Goal: Complete application form: Complete application form

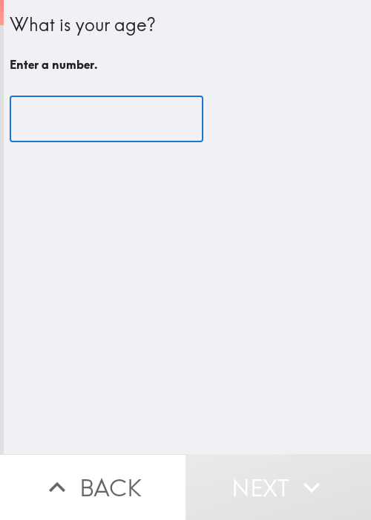
click at [118, 103] on input "number" at bounding box center [106, 119] width 193 height 46
click at [90, 119] on input "number" at bounding box center [106, 119] width 193 height 46
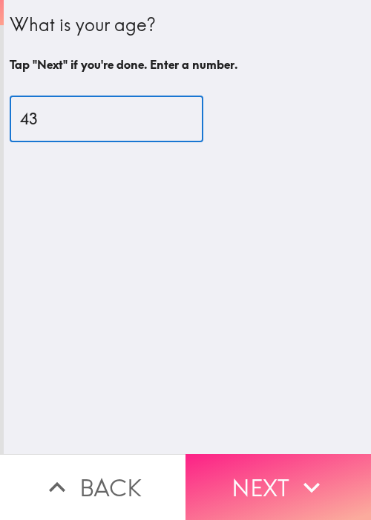
type input "43"
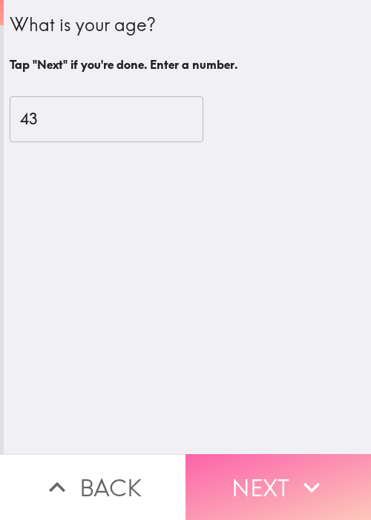
click at [287, 488] on button "Next" at bounding box center [277, 487] width 185 height 66
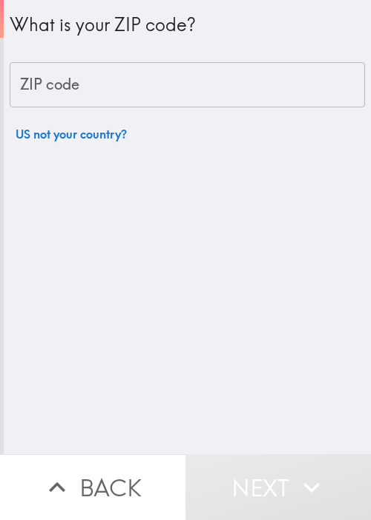
drag, startPoint x: 136, startPoint y: 218, endPoint x: 170, endPoint y: 81, distance: 141.5
click at [136, 212] on div "What is your ZIP code? ZIP code ZIP code US not your country?" at bounding box center [187, 227] width 367 height 454
click at [156, 96] on input "ZIP code" at bounding box center [187, 85] width 355 height 46
paste input "11801"
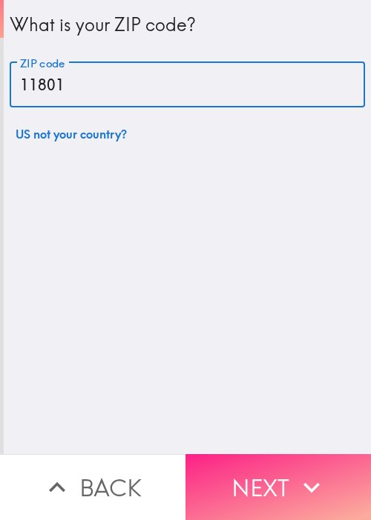
type input "11801"
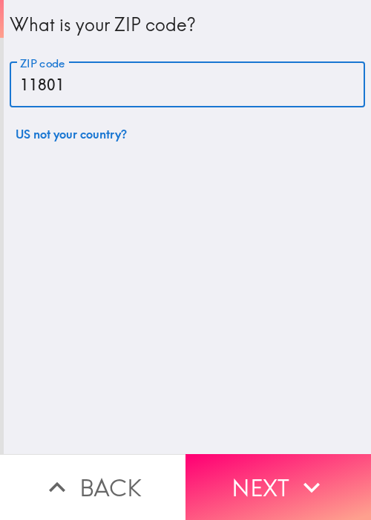
drag, startPoint x: 276, startPoint y: 478, endPoint x: 263, endPoint y: 349, distance: 129.6
click at [276, 478] on button "Next" at bounding box center [277, 487] width 185 height 66
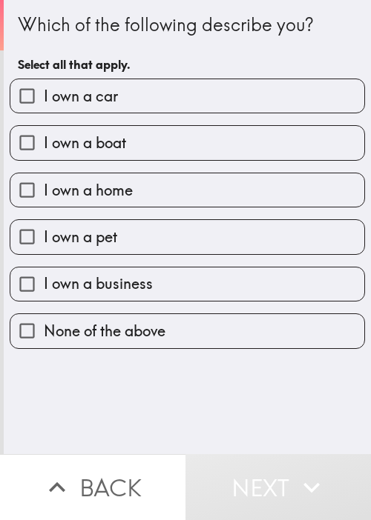
click at [201, 105] on label "I own a car" at bounding box center [187, 95] width 354 height 33
click at [44, 105] on input "I own a car" at bounding box center [26, 95] width 33 height 33
checkbox input "true"
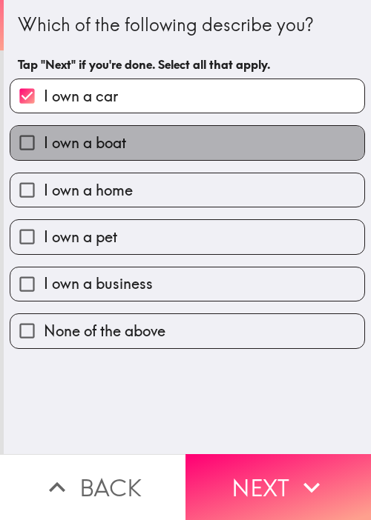
click at [188, 141] on label "I own a boat" at bounding box center [187, 142] width 354 height 33
click at [44, 141] on input "I own a boat" at bounding box center [26, 142] width 33 height 33
checkbox input "true"
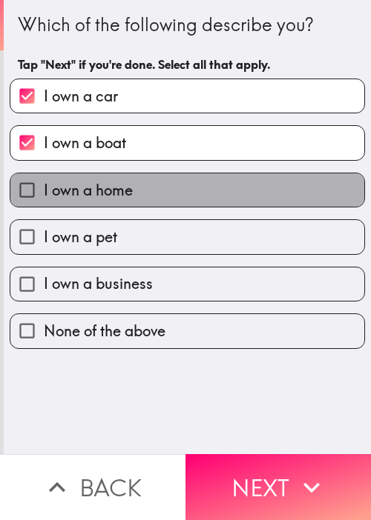
click at [184, 196] on label "I own a home" at bounding box center [187, 189] width 354 height 33
click at [44, 196] on input "I own a home" at bounding box center [26, 189] width 33 height 33
checkbox input "true"
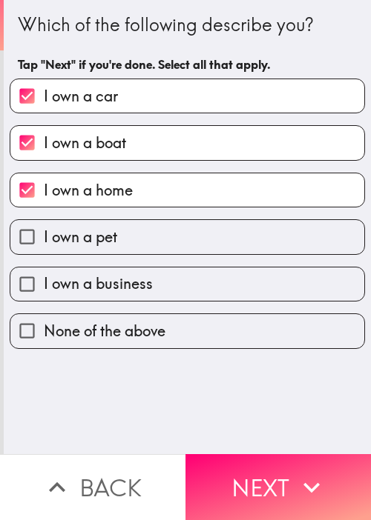
click at [164, 238] on label "I own a pet" at bounding box center [187, 236] width 354 height 33
click at [44, 238] on input "I own a pet" at bounding box center [26, 236] width 33 height 33
checkbox input "true"
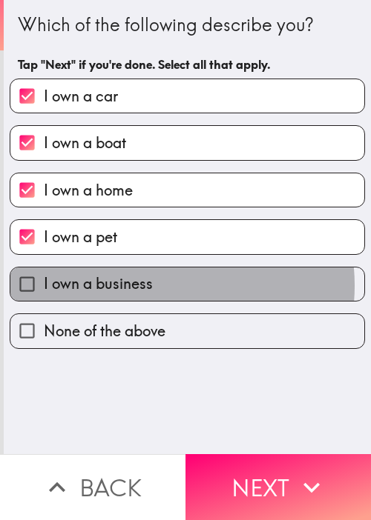
click at [156, 285] on label "I own a business" at bounding box center [187, 284] width 354 height 33
click at [44, 285] on input "I own a business" at bounding box center [26, 284] width 33 height 33
checkbox input "true"
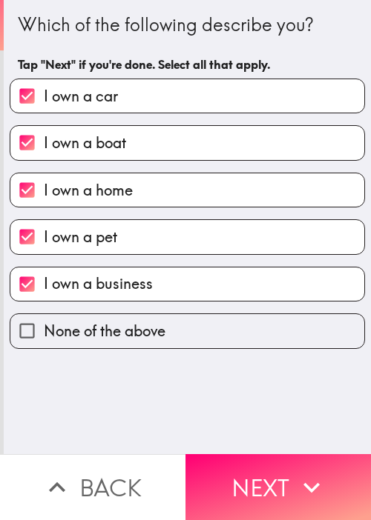
click at [99, 413] on div "Which of the following describe you? Tap "Next" if you're done. Select all that…" at bounding box center [187, 227] width 367 height 454
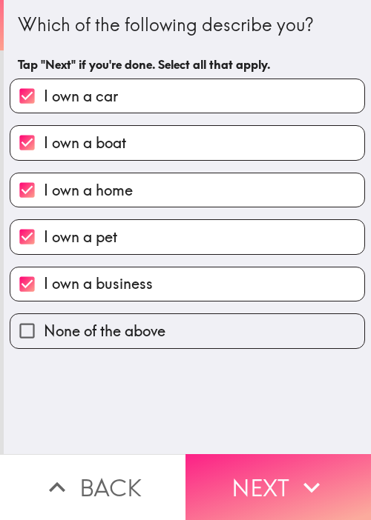
click at [273, 471] on button "Next" at bounding box center [277, 487] width 185 height 66
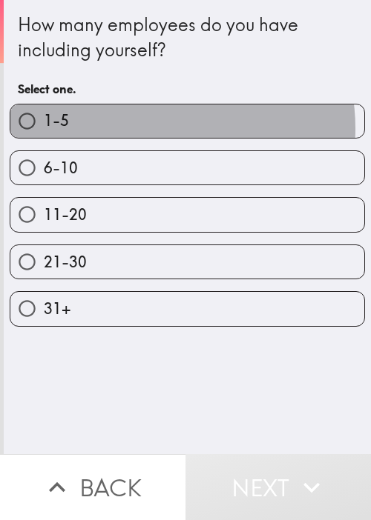
drag, startPoint x: 150, startPoint y: 128, endPoint x: 173, endPoint y: 137, distance: 25.3
click at [150, 128] on label "1-5" at bounding box center [187, 120] width 354 height 33
click at [44, 128] on input "1-5" at bounding box center [26, 120] width 33 height 33
radio input "true"
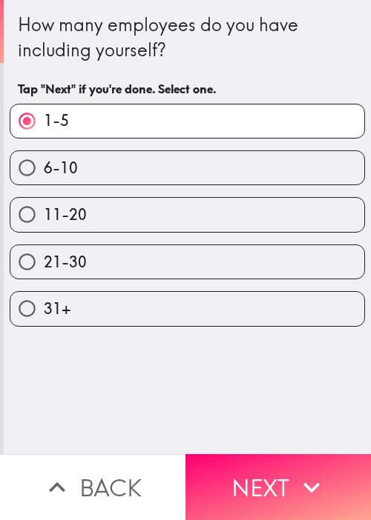
click at [309, 482] on icon "button" at bounding box center [311, 487] width 16 height 10
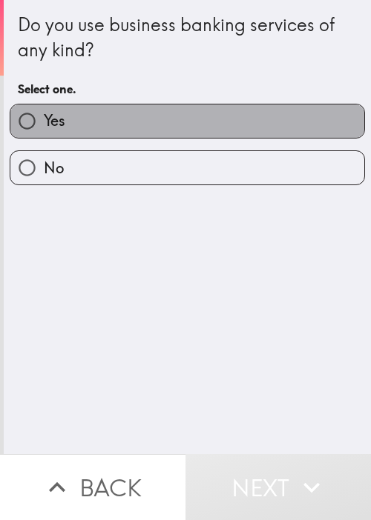
click at [212, 130] on label "Yes" at bounding box center [187, 120] width 354 height 33
click at [44, 130] on input "Yes" at bounding box center [26, 120] width 33 height 33
radio input "true"
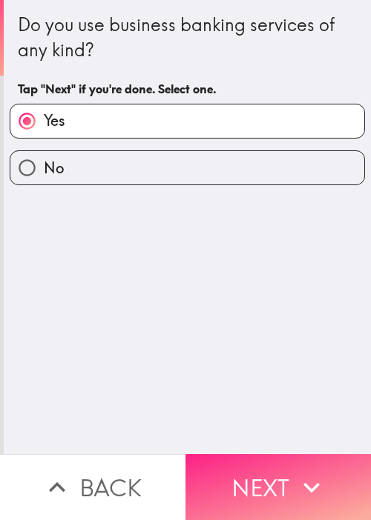
click at [295, 476] on icon "button" at bounding box center [311, 487] width 33 height 33
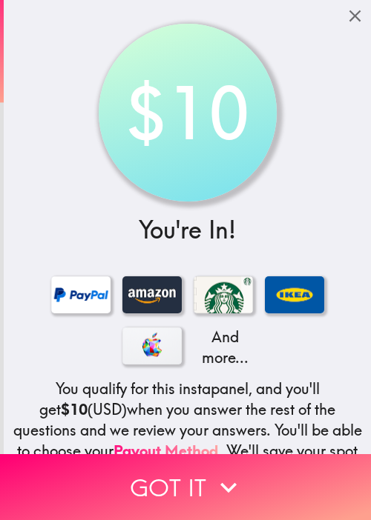
drag, startPoint x: 84, startPoint y: 153, endPoint x: 98, endPoint y: 191, distance: 41.0
click at [84, 153] on div "$10 You're In! And more... You qualify for this instapanel, and you'll get $10 …" at bounding box center [187, 311] width 367 height 622
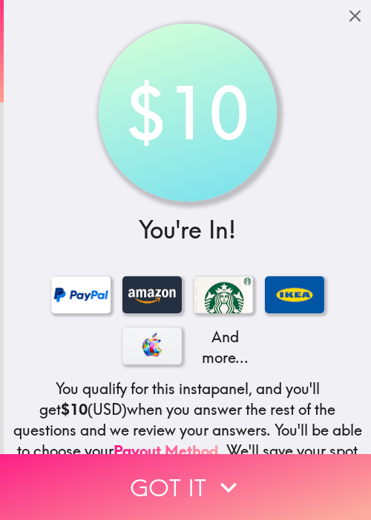
click at [183, 497] on button "Got it" at bounding box center [185, 487] width 371 height 66
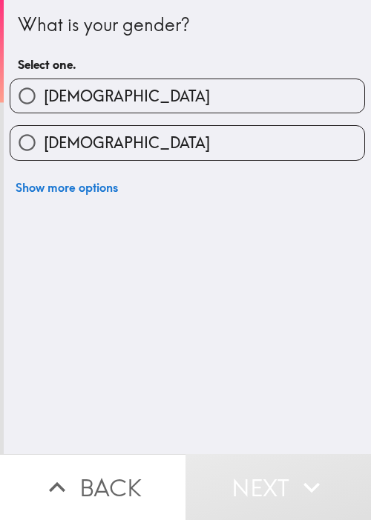
click at [46, 148] on span "[DEMOGRAPHIC_DATA]" at bounding box center [127, 143] width 166 height 21
click at [44, 148] on input "[DEMOGRAPHIC_DATA]" at bounding box center [26, 142] width 33 height 33
radio input "true"
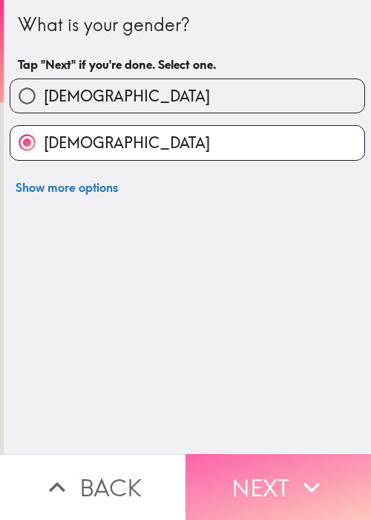
click at [235, 454] on button "Next" at bounding box center [277, 487] width 185 height 66
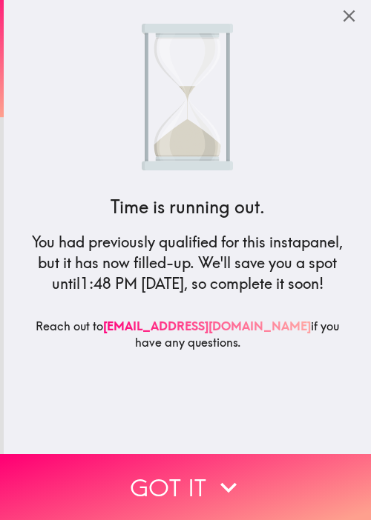
click at [80, 284] on span "1:48 PM [DATE]" at bounding box center [132, 283] width 104 height 19
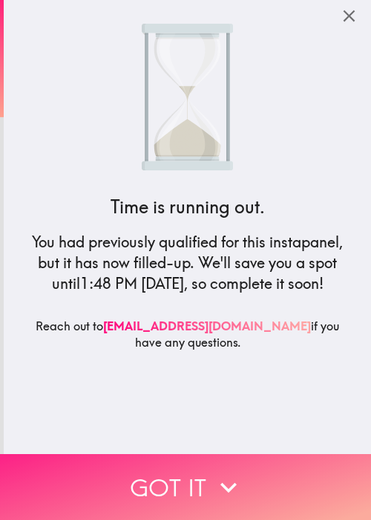
click at [130, 461] on button "Got it" at bounding box center [185, 487] width 371 height 66
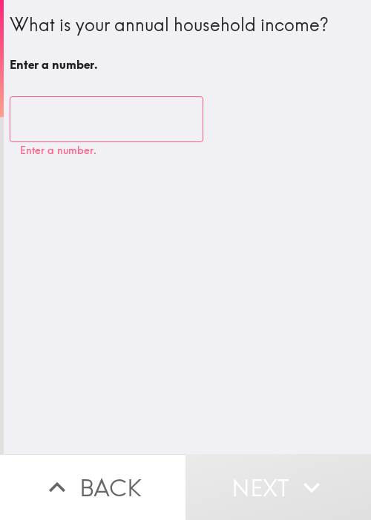
click at [55, 104] on input "number" at bounding box center [106, 119] width 193 height 46
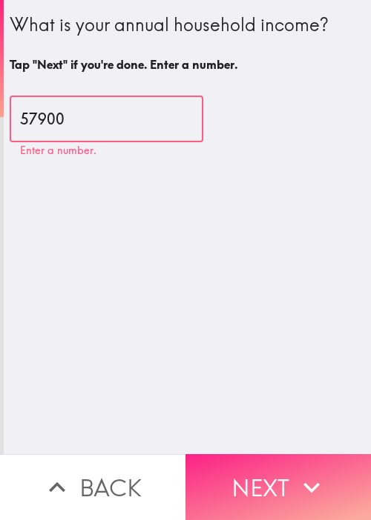
type input "57900"
click at [276, 469] on button "Next" at bounding box center [277, 487] width 185 height 66
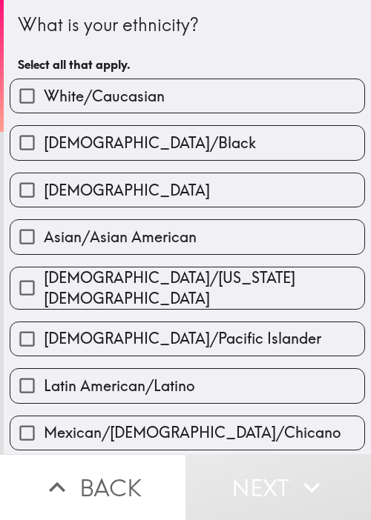
click at [143, 102] on span "White/Caucasian" at bounding box center [104, 96] width 121 height 21
click at [44, 102] on input "White/Caucasian" at bounding box center [26, 95] width 33 height 33
checkbox input "true"
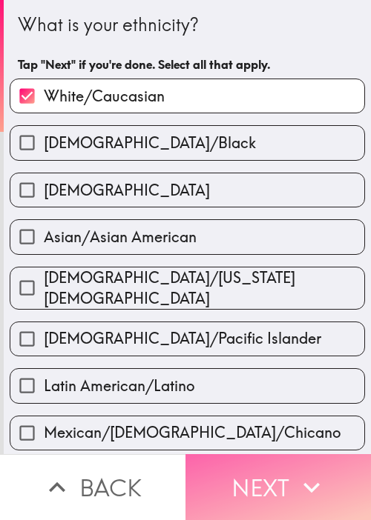
drag, startPoint x: 200, startPoint y: 462, endPoint x: 208, endPoint y: 465, distance: 8.7
click at [202, 463] on button "Next" at bounding box center [277, 487] width 185 height 66
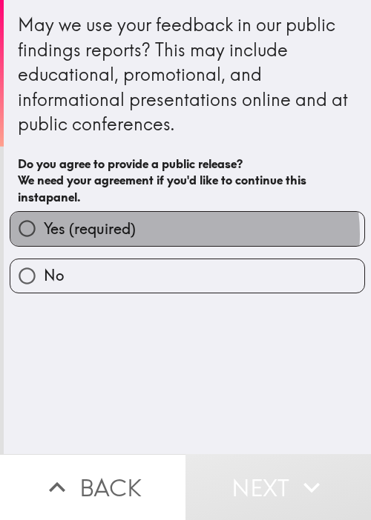
click at [178, 234] on label "Yes (required)" at bounding box center [187, 228] width 354 height 33
click at [44, 234] on input "Yes (required)" at bounding box center [26, 228] width 33 height 33
radio input "true"
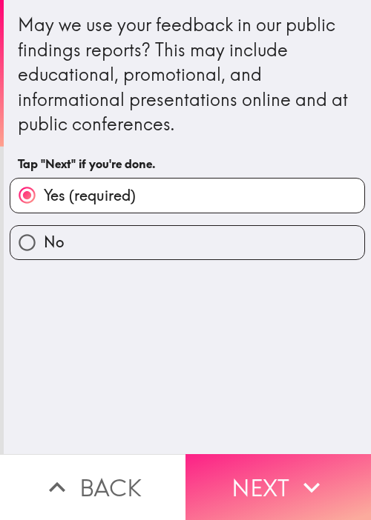
click at [299, 488] on icon "button" at bounding box center [311, 487] width 33 height 33
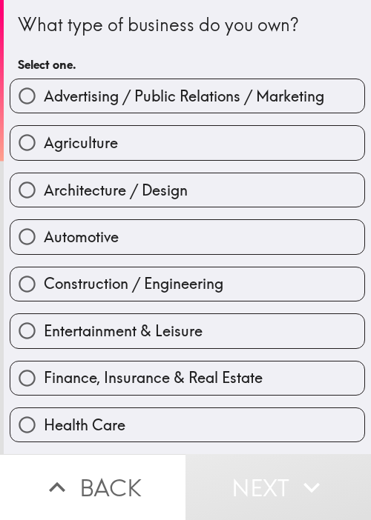
click at [206, 208] on div "Automotive" at bounding box center [181, 231] width 367 height 47
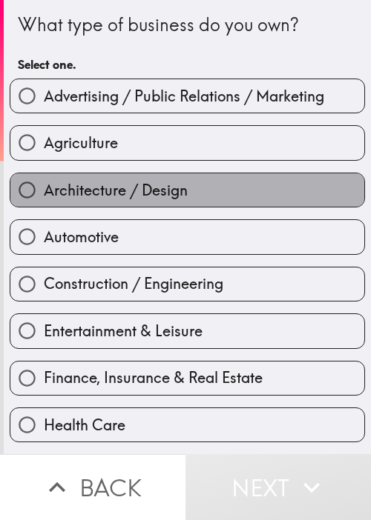
click at [240, 179] on label "Architecture / Design" at bounding box center [187, 189] width 354 height 33
click at [44, 179] on input "Architecture / Design" at bounding box center [26, 189] width 33 height 33
radio input "true"
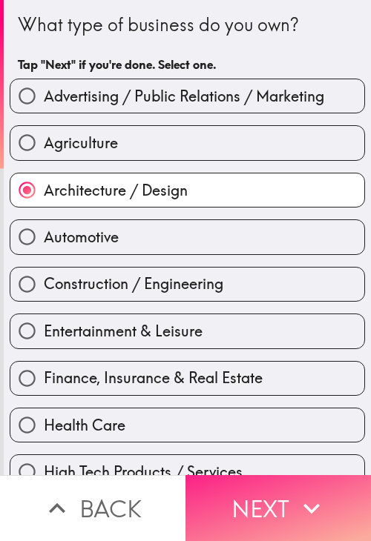
click at [295, 498] on icon "button" at bounding box center [311, 508] width 33 height 33
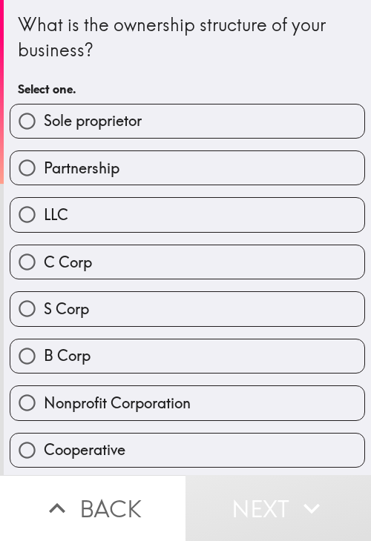
drag, startPoint x: 60, startPoint y: 33, endPoint x: 89, endPoint y: 17, distance: 32.8
click at [60, 33] on div "What is the ownership structure of your business?" at bounding box center [187, 38] width 339 height 50
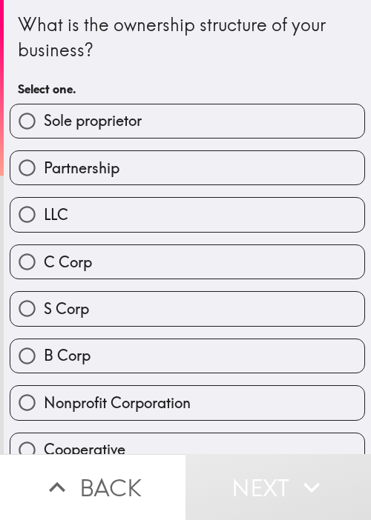
click at [107, 327] on div "B Corp" at bounding box center [181, 350] width 367 height 47
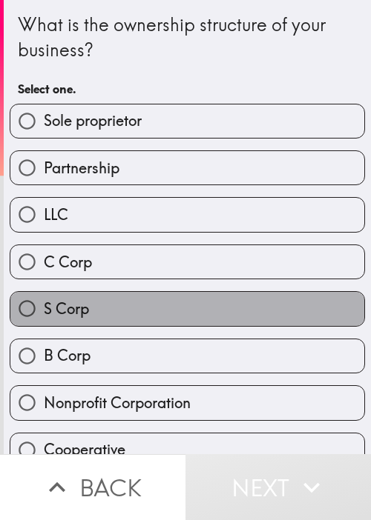
click at [213, 308] on label "S Corp" at bounding box center [187, 308] width 354 height 33
click at [44, 308] on input "S Corp" at bounding box center [26, 308] width 33 height 33
radio input "true"
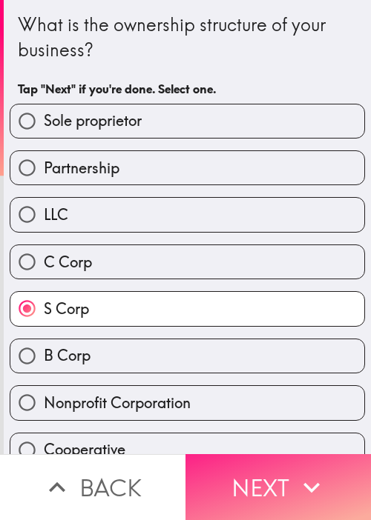
click at [295, 471] on icon "button" at bounding box center [311, 487] width 33 height 33
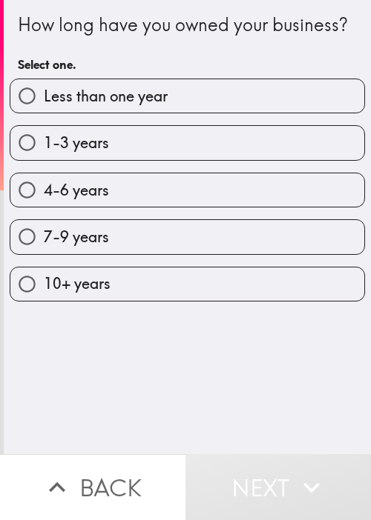
click at [96, 253] on label "7-9 years" at bounding box center [187, 236] width 354 height 33
click at [44, 253] on input "7-9 years" at bounding box center [26, 236] width 33 height 33
radio input "true"
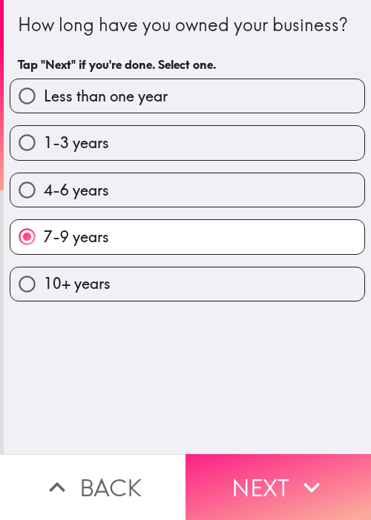
drag, startPoint x: 285, startPoint y: 459, endPoint x: 337, endPoint y: 469, distance: 53.6
click at [285, 463] on button "Next" at bounding box center [277, 487] width 185 height 66
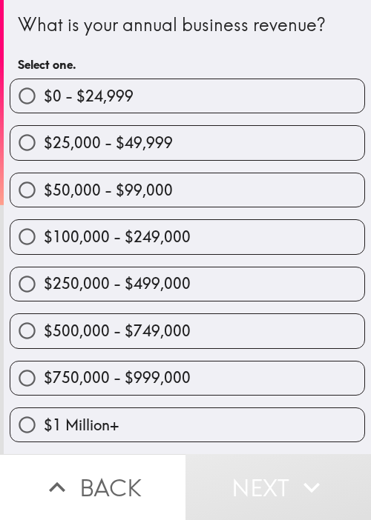
click at [95, 292] on span "$250,000 - $499,000" at bounding box center [117, 283] width 147 height 21
click at [44, 292] on input "$250,000 - $499,000" at bounding box center [26, 284] width 33 height 33
radio input "true"
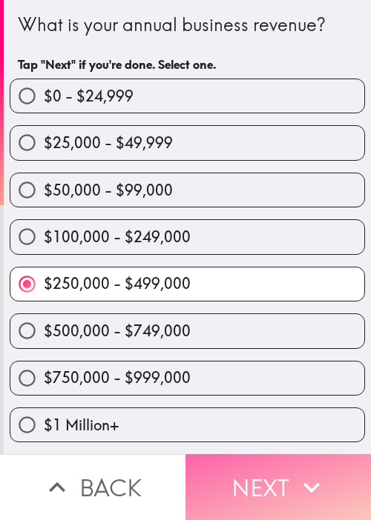
click at [288, 472] on button "Next" at bounding box center [277, 487] width 185 height 66
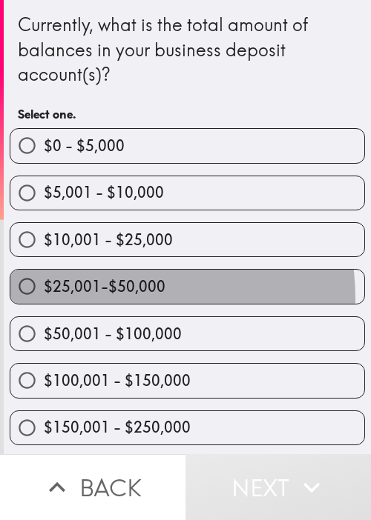
click at [84, 299] on label "$25,001-$50,000" at bounding box center [187, 286] width 354 height 33
click at [44, 299] on input "$25,001-$50,000" at bounding box center [26, 286] width 33 height 33
radio input "true"
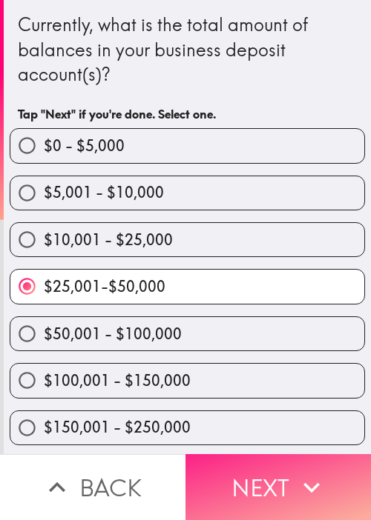
click at [243, 466] on button "Next" at bounding box center [277, 487] width 185 height 66
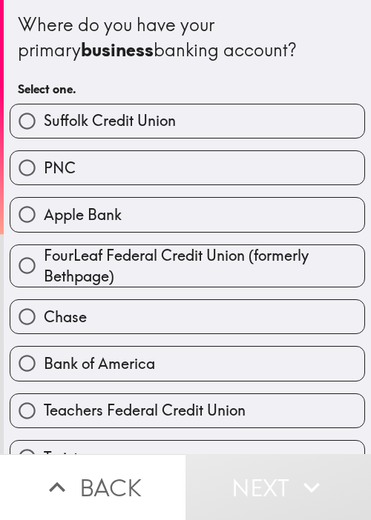
click at [59, 257] on span "FourLeaf Federal Credit Union (formerly Bethpage)" at bounding box center [204, 266] width 320 height 42
click at [44, 257] on input "FourLeaf Federal Credit Union (formerly Bethpage)" at bounding box center [26, 265] width 33 height 33
radio input "true"
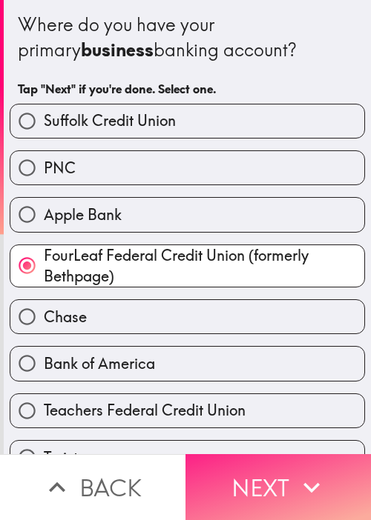
click at [260, 460] on button "Next" at bounding box center [277, 487] width 185 height 66
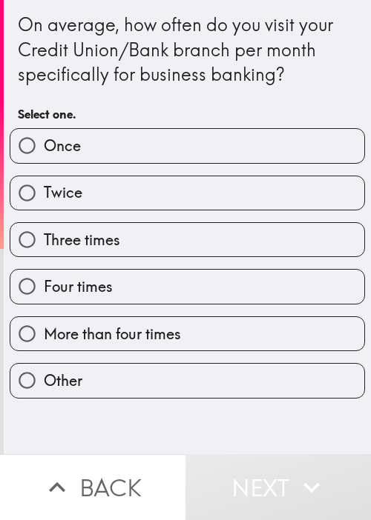
drag, startPoint x: 208, startPoint y: 208, endPoint x: 291, endPoint y: 208, distance: 83.0
click at [208, 208] on label "Twice" at bounding box center [187, 192] width 354 height 33
click at [44, 208] on input "Twice" at bounding box center [26, 192] width 33 height 33
radio input "true"
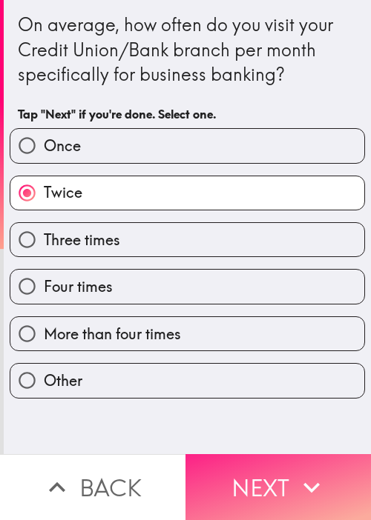
click at [311, 471] on icon "button" at bounding box center [311, 487] width 33 height 33
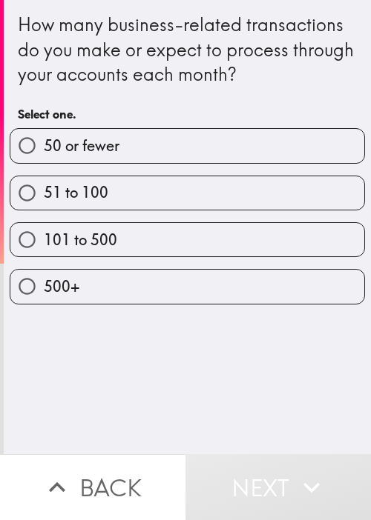
click at [115, 220] on div "101 to 500" at bounding box center [181, 233] width 367 height 47
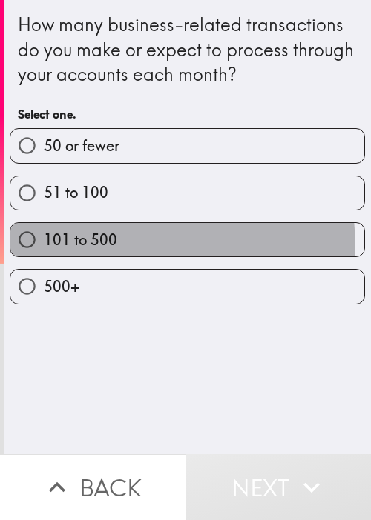
click at [114, 247] on label "101 to 500" at bounding box center [187, 239] width 354 height 33
click at [44, 247] on input "101 to 500" at bounding box center [26, 239] width 33 height 33
radio input "true"
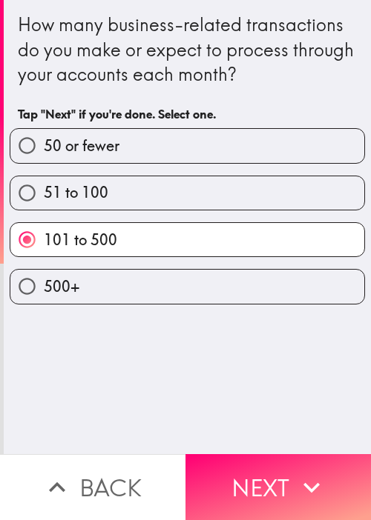
click at [118, 387] on div "How many business-related transactions do you make or expect to process through…" at bounding box center [187, 227] width 367 height 454
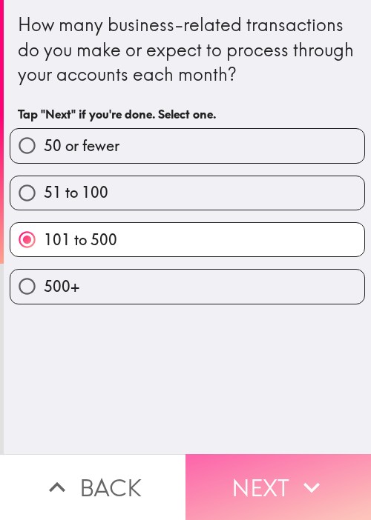
drag, startPoint x: 245, startPoint y: 483, endPoint x: 368, endPoint y: 428, distance: 135.4
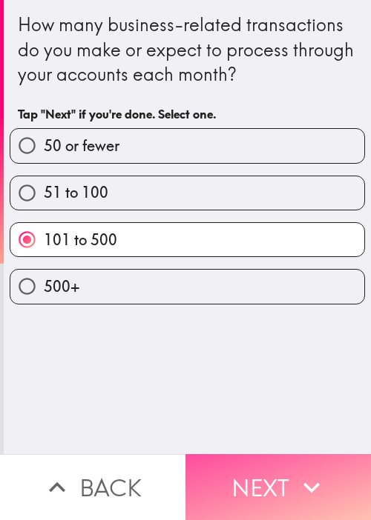
click at [246, 482] on button "Next" at bounding box center [277, 487] width 185 height 66
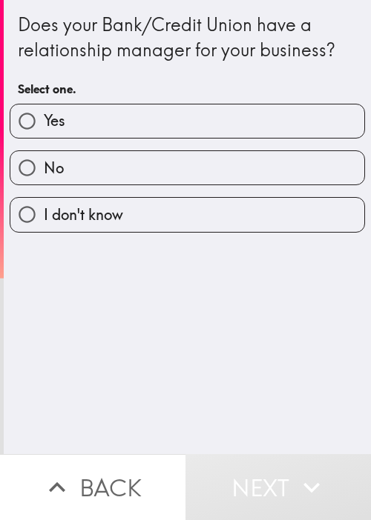
click at [102, 66] on div "Does your Bank/Credit Union have a relationship manager for your business? Sele…" at bounding box center [187, 58] width 339 height 92
click at [116, 139] on div "No" at bounding box center [181, 162] width 367 height 47
click at [157, 107] on label "Yes" at bounding box center [187, 120] width 354 height 33
click at [44, 107] on input "Yes" at bounding box center [26, 120] width 33 height 33
radio input "true"
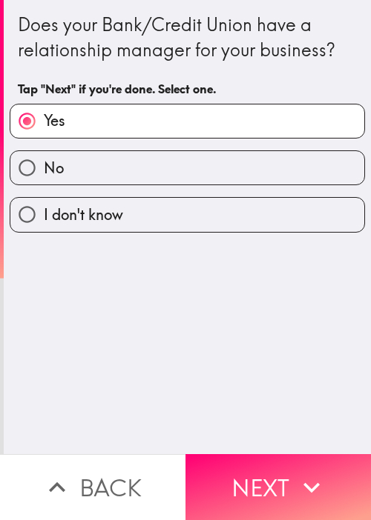
drag, startPoint x: 260, startPoint y: 471, endPoint x: 233, endPoint y: 359, distance: 114.3
click at [261, 471] on button "Next" at bounding box center [277, 487] width 185 height 66
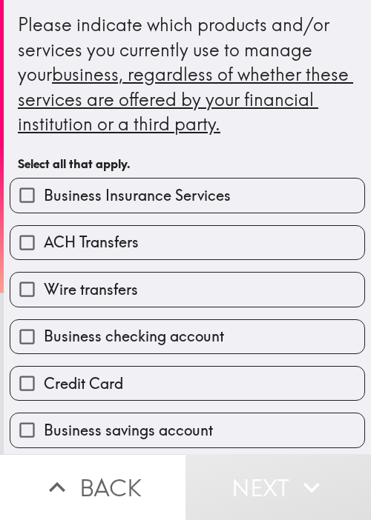
click at [187, 201] on span "Business Insurance Services" at bounding box center [137, 195] width 187 height 21
click at [44, 201] on input "Business Insurance Services" at bounding box center [26, 195] width 33 height 33
checkbox input "true"
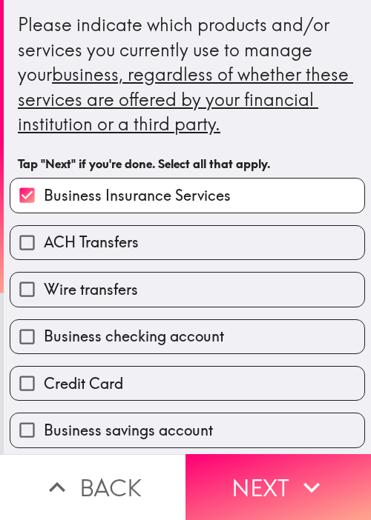
click at [154, 331] on span "Business checking account" at bounding box center [134, 336] width 180 height 21
click at [44, 331] on input "Business checking account" at bounding box center [26, 336] width 33 height 33
checkbox input "true"
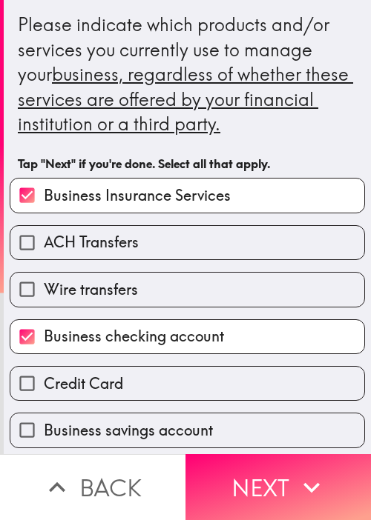
click at [150, 387] on label "Credit Card" at bounding box center [187, 383] width 354 height 33
click at [44, 387] on input "Credit Card" at bounding box center [26, 383] width 33 height 33
checkbox input "true"
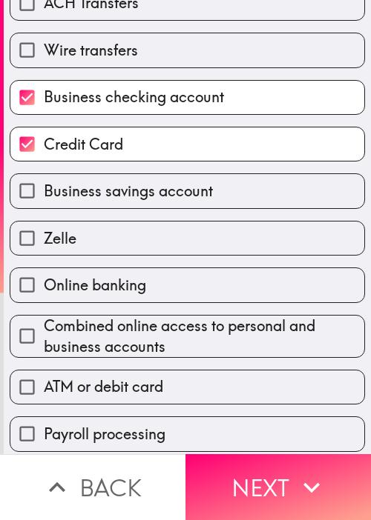
scroll to position [296, 0]
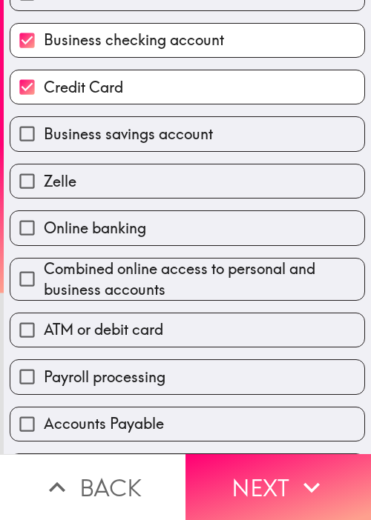
click at [219, 362] on label "Payroll processing" at bounding box center [187, 376] width 354 height 33
click at [44, 362] on input "Payroll processing" at bounding box center [26, 376] width 33 height 33
checkbox input "true"
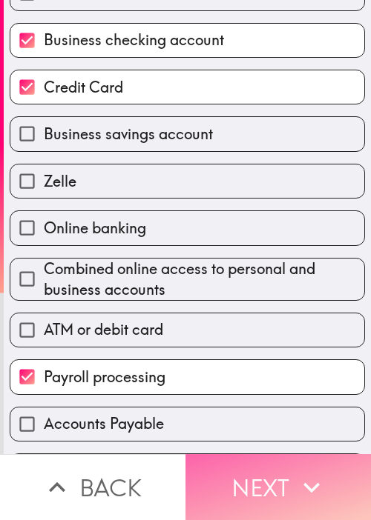
click at [274, 462] on button "Next" at bounding box center [277, 487] width 185 height 66
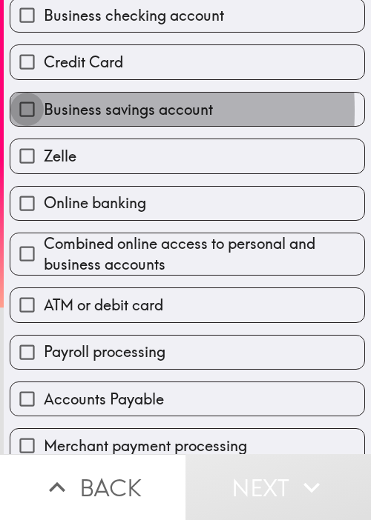
click at [31, 109] on input "Business savings account" at bounding box center [26, 109] width 33 height 33
checkbox input "true"
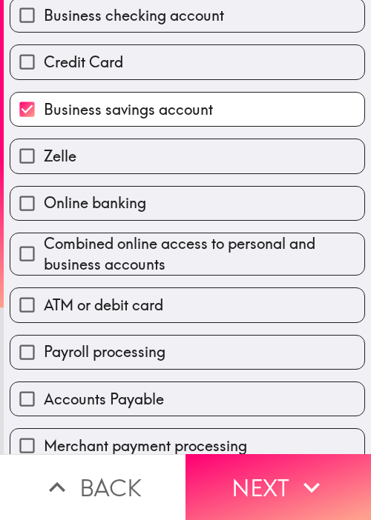
click at [116, 250] on span "Combined online access to personal and business accounts" at bounding box center [204, 254] width 320 height 42
click at [44, 250] on input "Combined online access to personal and business accounts" at bounding box center [26, 253] width 33 height 33
checkbox input "true"
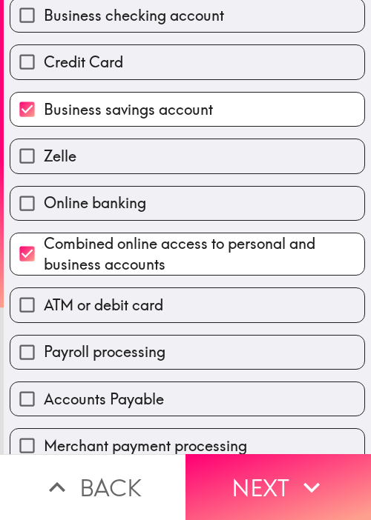
click at [122, 373] on div "Accounts Payable" at bounding box center [181, 393] width 367 height 47
click at [231, 348] on label "Payroll processing" at bounding box center [187, 352] width 354 height 33
click at [44, 348] on input "Payroll processing" at bounding box center [26, 352] width 33 height 33
checkbox input "true"
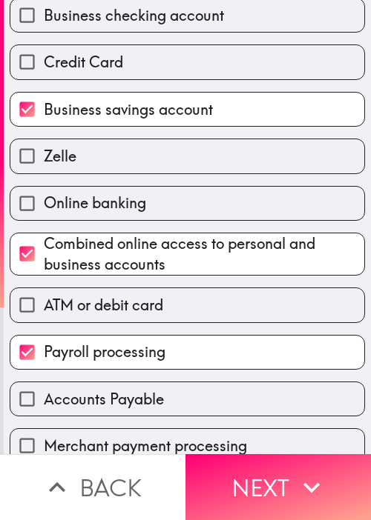
drag, startPoint x: 293, startPoint y: 462, endPoint x: 279, endPoint y: 367, distance: 95.9
click at [295, 471] on icon "button" at bounding box center [311, 487] width 33 height 33
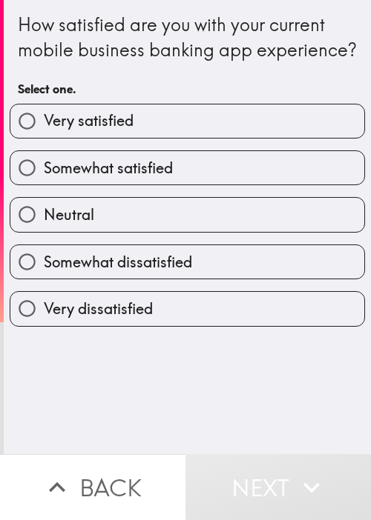
click at [258, 53] on div "How satisfied are you with your current mobile business banking app experience?" at bounding box center [187, 38] width 339 height 50
click at [153, 231] on label "Neutral" at bounding box center [187, 214] width 354 height 33
click at [44, 231] on input "Neutral" at bounding box center [26, 214] width 33 height 33
radio input "true"
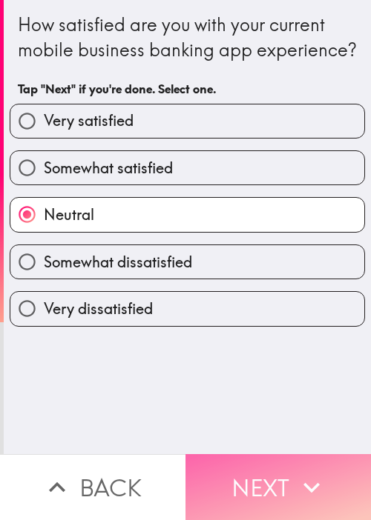
click at [301, 479] on icon "button" at bounding box center [311, 487] width 33 height 33
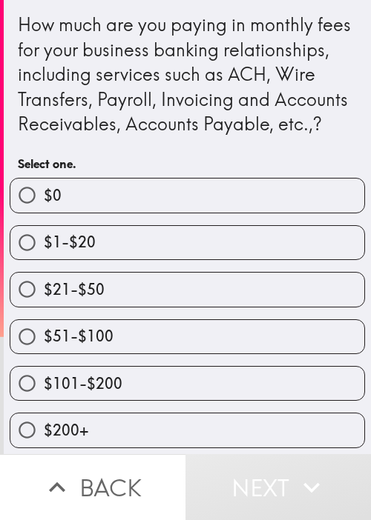
click at [104, 285] on div "$21-$50" at bounding box center [181, 283] width 367 height 47
click at [104, 342] on div "$51-$100" at bounding box center [181, 331] width 367 height 47
click at [99, 379] on div "$101-$200" at bounding box center [181, 377] width 367 height 47
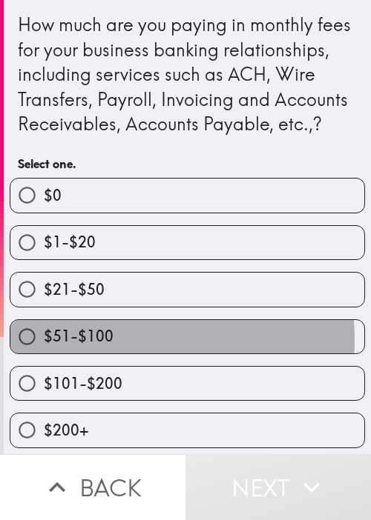
click at [113, 354] on label "$51-$100" at bounding box center [187, 336] width 354 height 33
click at [44, 354] on input "$51-$100" at bounding box center [26, 336] width 33 height 33
radio input "true"
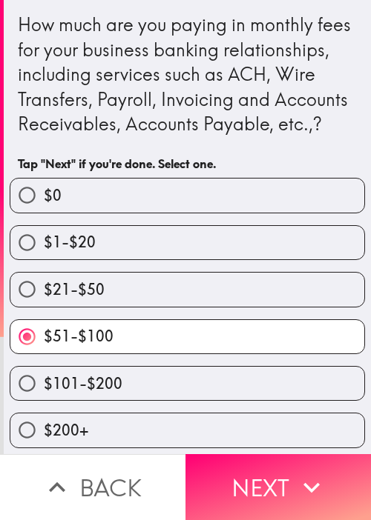
scroll to position [27, 0]
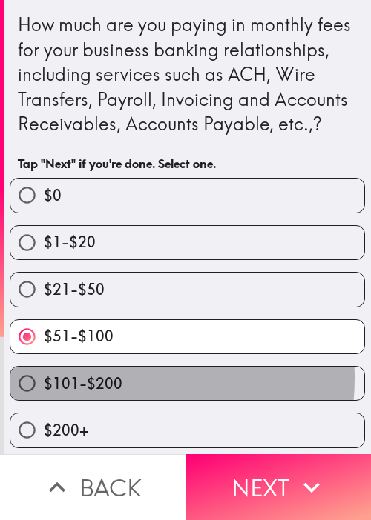
click at [114, 375] on span "$101-$200" at bounding box center [83, 384] width 79 height 21
click at [44, 375] on input "$101-$200" at bounding box center [26, 383] width 33 height 33
radio input "true"
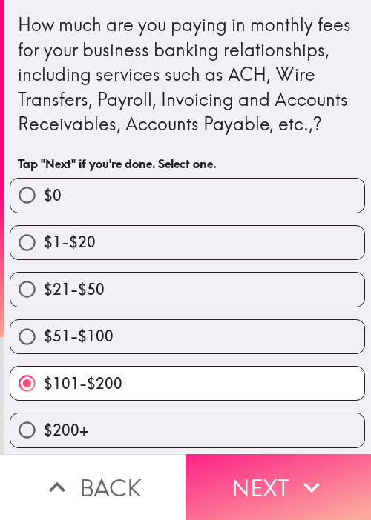
click at [264, 501] on button "Next" at bounding box center [277, 487] width 185 height 66
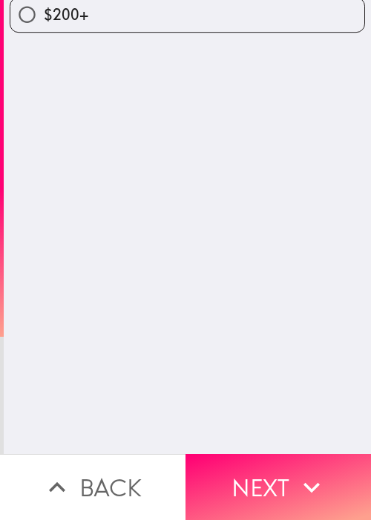
scroll to position [0, 0]
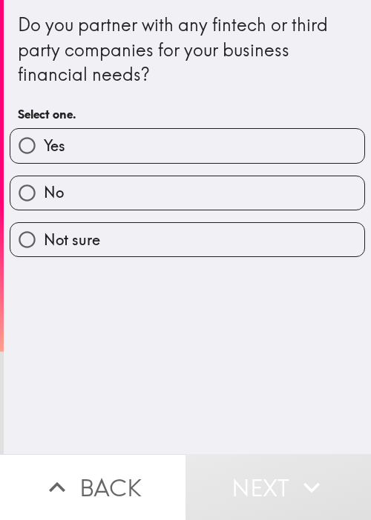
click at [154, 224] on label "Not sure" at bounding box center [187, 239] width 354 height 33
click at [44, 224] on input "Not sure" at bounding box center [26, 239] width 33 height 33
radio input "true"
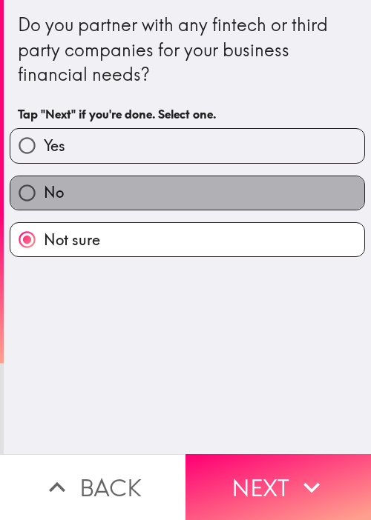
click at [197, 202] on label "No" at bounding box center [187, 192] width 354 height 33
click at [44, 202] on input "No" at bounding box center [26, 192] width 33 height 33
radio input "true"
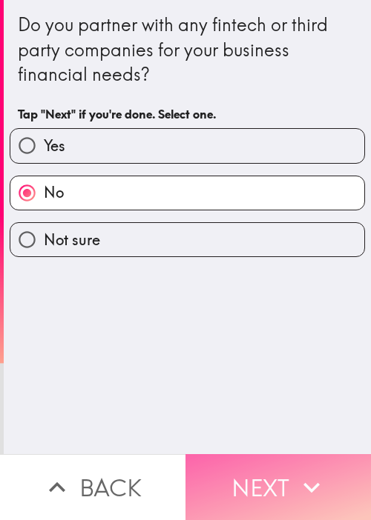
click at [267, 466] on button "Next" at bounding box center [277, 487] width 185 height 66
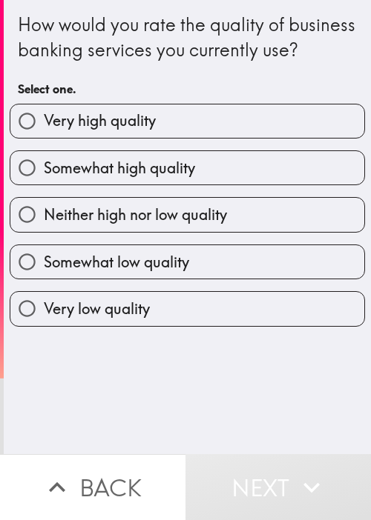
drag, startPoint x: 76, startPoint y: 182, endPoint x: 125, endPoint y: 165, distance: 51.1
click at [77, 181] on label "Somewhat high quality" at bounding box center [187, 167] width 354 height 33
click at [44, 181] on input "Somewhat high quality" at bounding box center [26, 167] width 33 height 33
radio input "true"
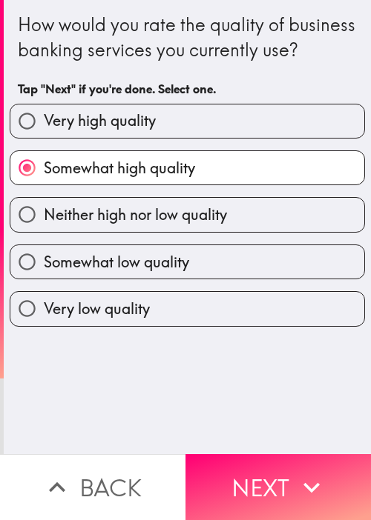
drag, startPoint x: 172, startPoint y: 383, endPoint x: 208, endPoint y: 408, distance: 43.6
click at [172, 383] on div "How would you rate the quality of business banking services you currently use? …" at bounding box center [187, 227] width 367 height 454
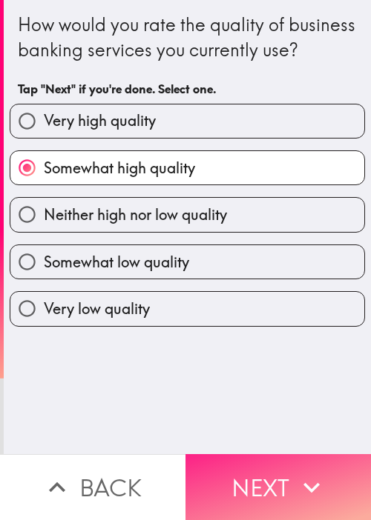
click at [265, 473] on button "Next" at bounding box center [277, 487] width 185 height 66
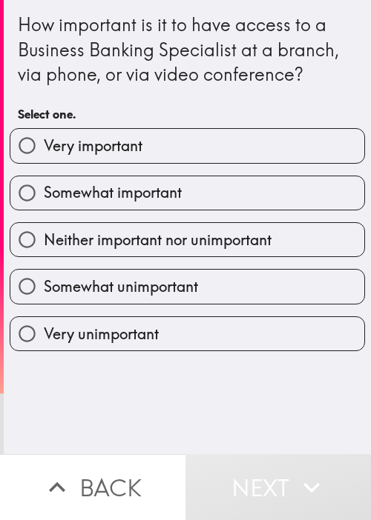
click at [90, 187] on span "Somewhat important" at bounding box center [113, 192] width 138 height 21
click at [44, 187] on input "Somewhat important" at bounding box center [26, 192] width 33 height 33
radio input "true"
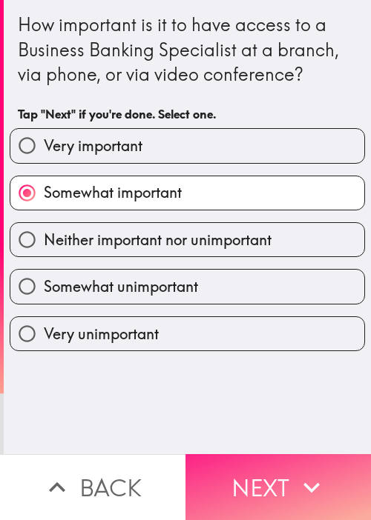
click at [252, 457] on button "Next" at bounding box center [277, 487] width 185 height 66
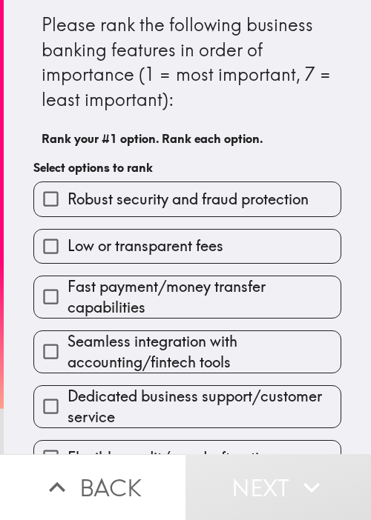
click at [113, 202] on span "Robust security and fraud protection" at bounding box center [187, 199] width 241 height 21
click at [67, 202] on input "Robust security and fraud protection" at bounding box center [50, 198] width 33 height 33
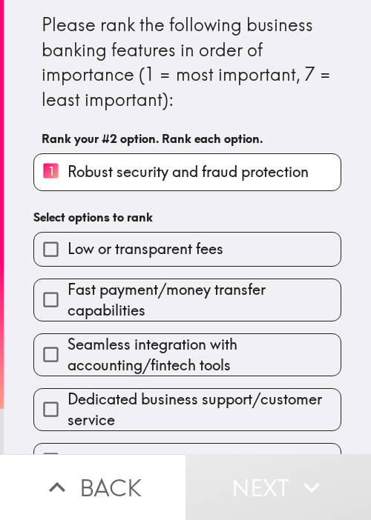
click at [127, 234] on label "Low or transparent fees" at bounding box center [187, 249] width 306 height 33
click at [67, 234] on input "Low or transparent fees" at bounding box center [50, 249] width 33 height 33
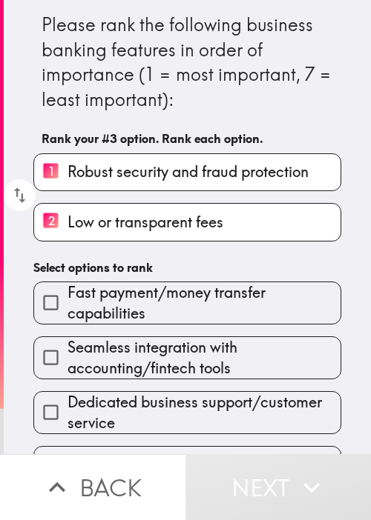
click at [96, 348] on span "Seamless integration with accounting/fintech tools" at bounding box center [203, 358] width 273 height 42
click at [67, 348] on input "Seamless integration with accounting/fintech tools" at bounding box center [50, 357] width 33 height 33
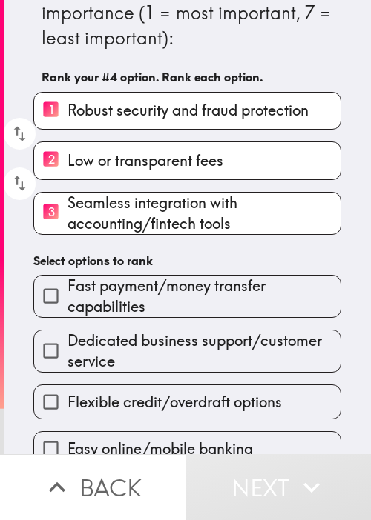
scroll to position [83, 0]
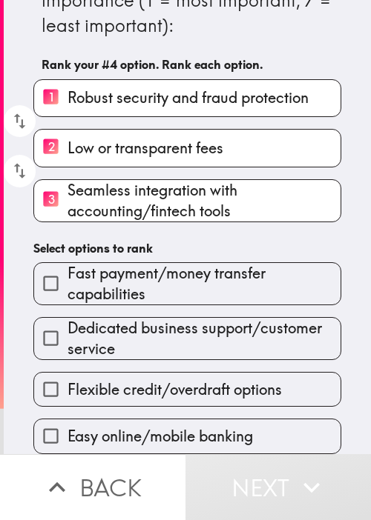
click at [147, 334] on span "Dedicated business support/customer service" at bounding box center [203, 339] width 273 height 42
click at [67, 334] on input "Dedicated business support/customer service" at bounding box center [50, 338] width 33 height 33
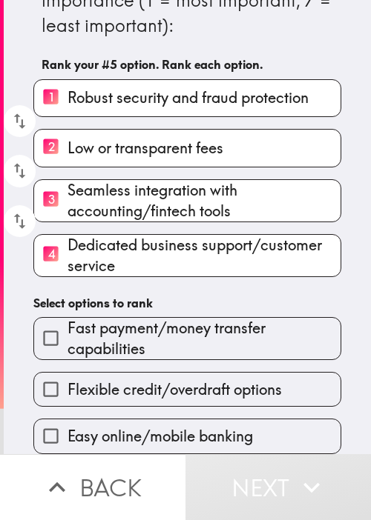
click at [147, 419] on label "Easy online/mobile banking" at bounding box center [187, 435] width 306 height 33
click at [67, 419] on input "Easy online/mobile banking" at bounding box center [50, 435] width 33 height 33
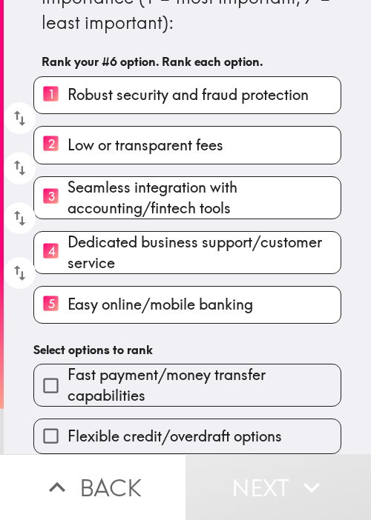
click at [170, 407] on div "Flexible credit/overdraft options" at bounding box center [180, 430] width 319 height 47
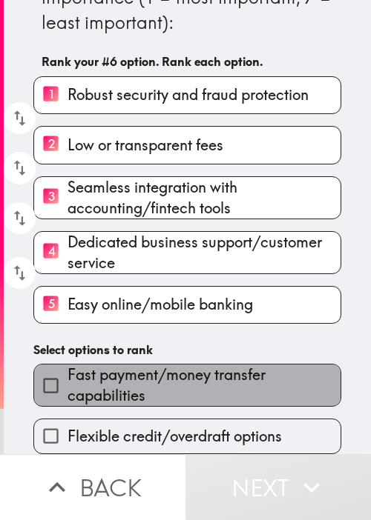
click at [195, 384] on span "Fast payment/money transfer capabilities" at bounding box center [203, 386] width 273 height 42
click at [67, 384] on input "Fast payment/money transfer capabilities" at bounding box center [50, 385] width 33 height 33
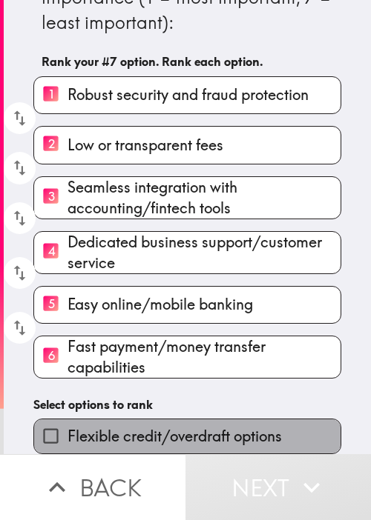
click at [206, 431] on span "Flexible credit/overdraft options" at bounding box center [174, 436] width 214 height 21
click at [67, 431] on input "Flexible credit/overdraft options" at bounding box center [50, 435] width 33 height 33
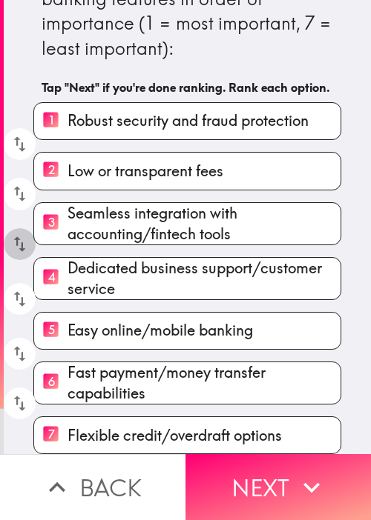
click at [16, 234] on icon "button" at bounding box center [20, 244] width 20 height 20
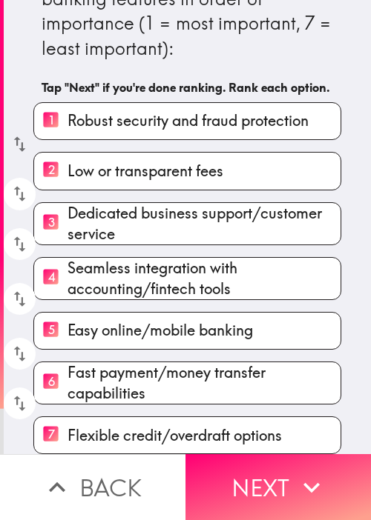
click at [19, 134] on icon "button" at bounding box center [20, 144] width 20 height 20
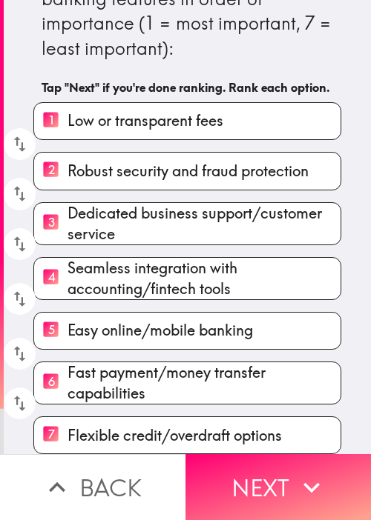
click at [225, 79] on h6 "Tap "Next" if you're done ranking. Rank each option." at bounding box center [187, 87] width 291 height 16
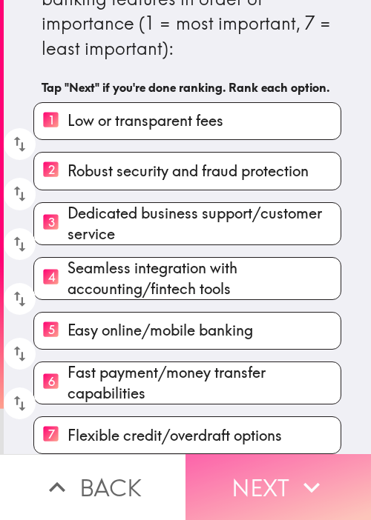
click at [268, 478] on button "Next" at bounding box center [277, 487] width 185 height 66
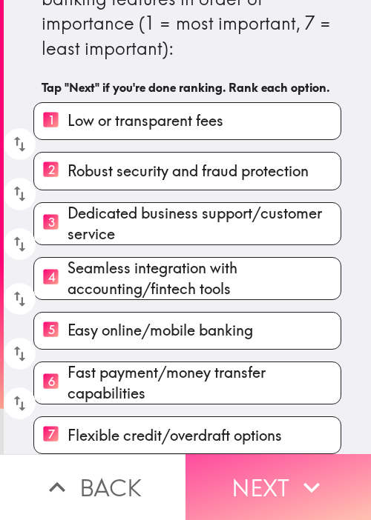
scroll to position [0, 0]
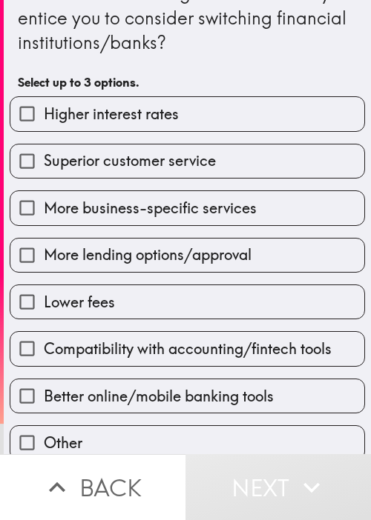
scroll to position [22, 0]
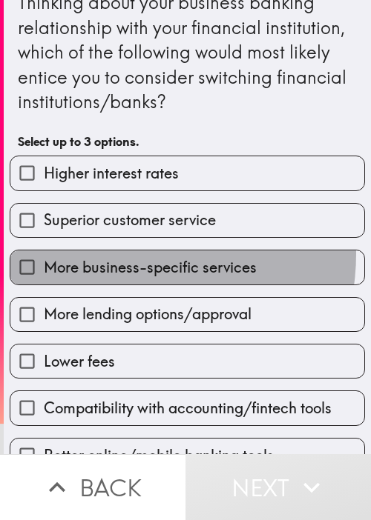
click at [114, 253] on label "More business-specific services" at bounding box center [187, 266] width 354 height 33
click at [44, 253] on input "More business-specific services" at bounding box center [26, 266] width 33 height 33
checkbox input "true"
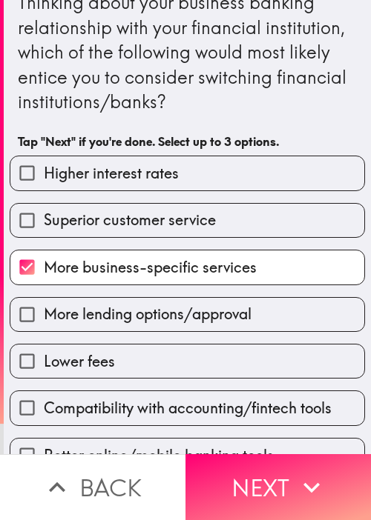
click at [110, 368] on label "Lower fees" at bounding box center [187, 361] width 354 height 33
click at [44, 368] on input "Lower fees" at bounding box center [26, 361] width 33 height 33
checkbox input "true"
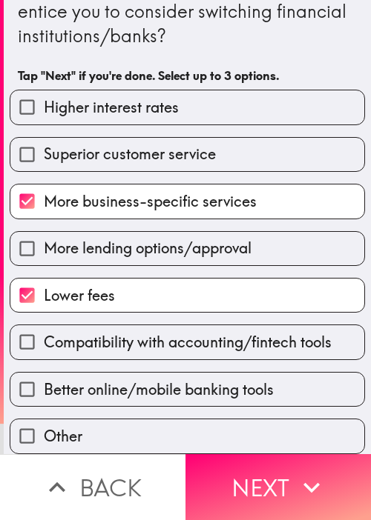
scroll to position [96, 0]
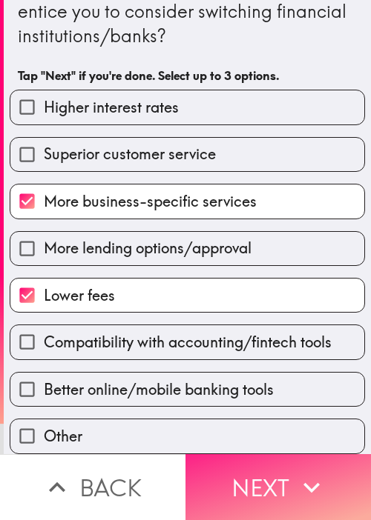
click at [273, 454] on button "Next" at bounding box center [277, 487] width 185 height 66
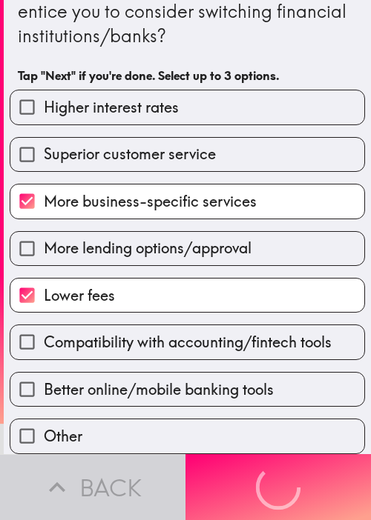
scroll to position [0, 0]
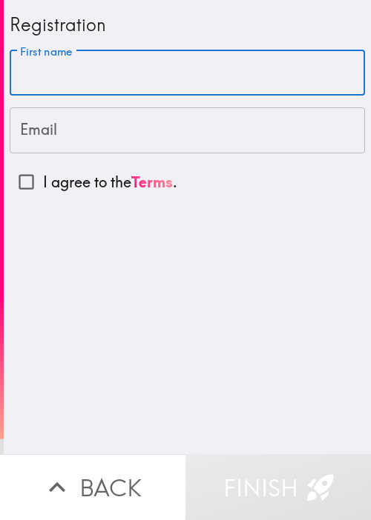
click at [117, 73] on input "First name" at bounding box center [187, 73] width 355 height 46
paste input "Grace"
type input "Grace"
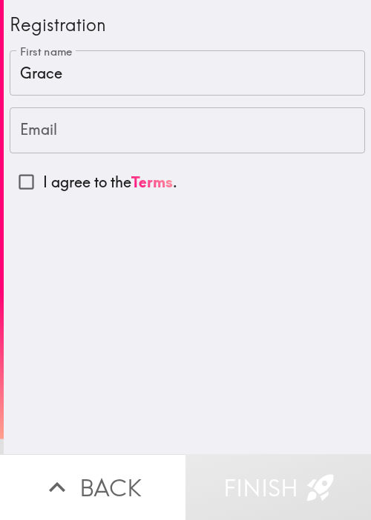
drag, startPoint x: 25, startPoint y: 182, endPoint x: 36, endPoint y: 176, distance: 11.9
click at [25, 182] on input "I agree to the Terms ." at bounding box center [26, 181] width 33 height 33
checkbox input "true"
click at [82, 147] on input "Email" at bounding box center [187, 130] width 355 height 46
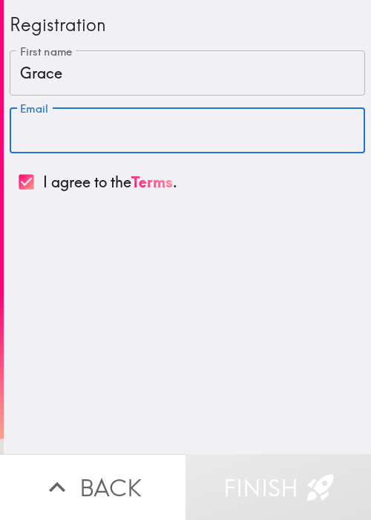
paste input "[EMAIL_ADDRESS][DOMAIN_NAME]"
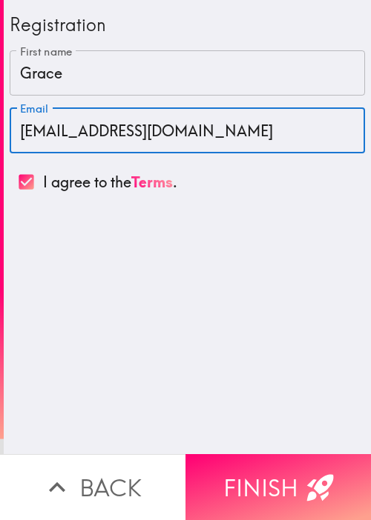
type input "[EMAIL_ADDRESS][DOMAIN_NAME]"
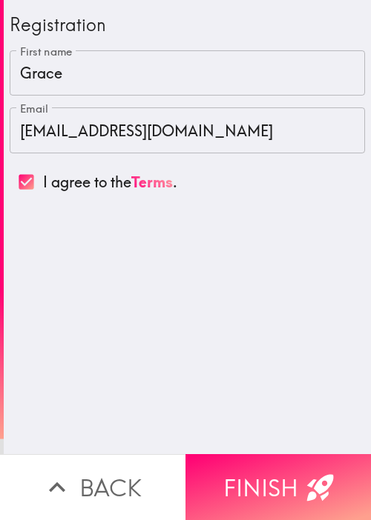
drag, startPoint x: 294, startPoint y: 348, endPoint x: 281, endPoint y: 431, distance: 83.3
click at [294, 349] on div "Registration First name [PERSON_NAME] First name Email [EMAIL_ADDRESS][DOMAIN_N…" at bounding box center [187, 227] width 367 height 454
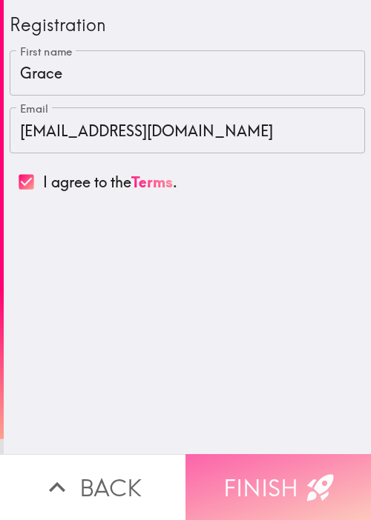
click at [269, 470] on button "Finish" at bounding box center [277, 487] width 185 height 66
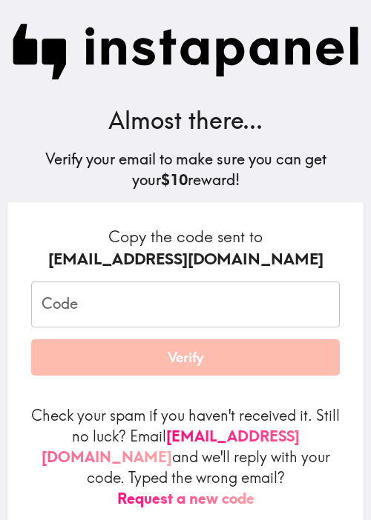
click at [99, 302] on input "Code" at bounding box center [185, 305] width 308 height 46
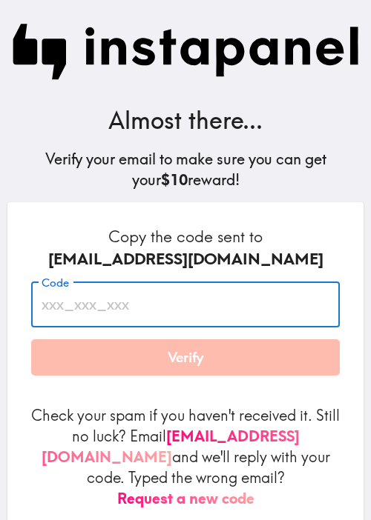
paste input "PN7_K2q_ihK"
type input "PN7_K2q_ihK"
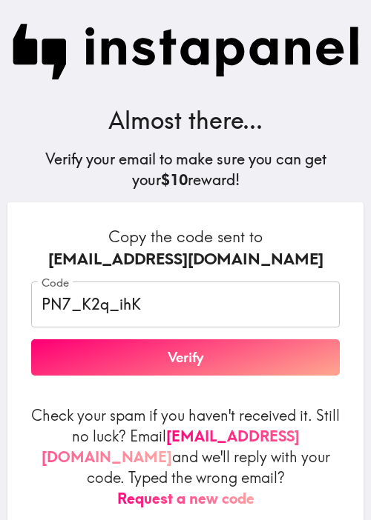
click at [79, 249] on div "[EMAIL_ADDRESS][DOMAIN_NAME]" at bounding box center [185, 259] width 308 height 22
click at [177, 358] on button "Verify" at bounding box center [185, 357] width 308 height 37
